Goal: Obtain resource: Download file/media

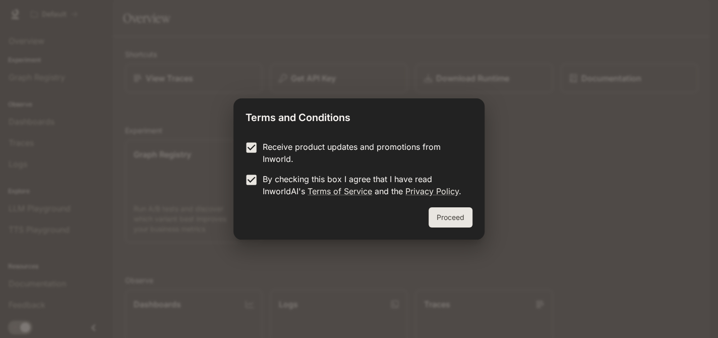
click at [466, 226] on button "Proceed" at bounding box center [451, 217] width 44 height 20
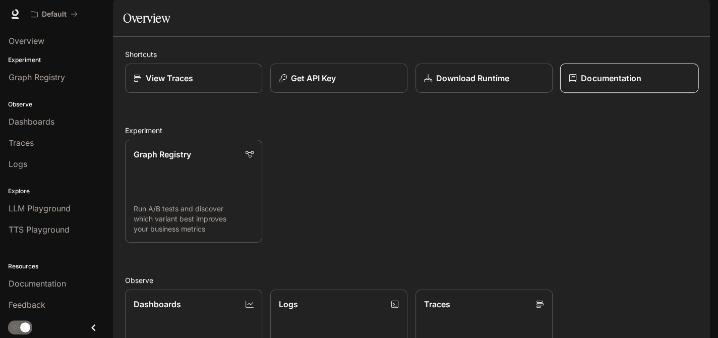
click at [634, 93] on link "Documentation" at bounding box center [629, 79] width 139 height 30
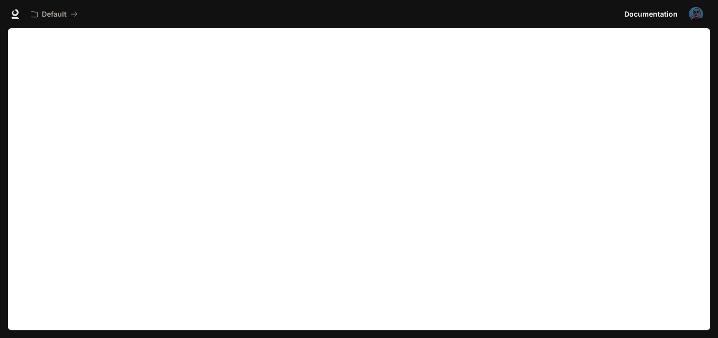
drag, startPoint x: 711, startPoint y: 125, endPoint x: 715, endPoint y: 267, distance: 142.2
click at [715, 267] on div "Skip to main content Portal Overview Experiment Graph Registry Observe Dashboar…" at bounding box center [359, 169] width 718 height 338
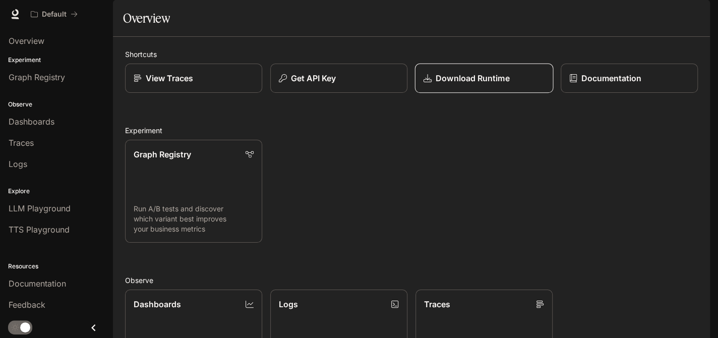
click at [477, 84] on p "Download Runtime" at bounding box center [473, 78] width 74 height 12
